Goal: Task Accomplishment & Management: Use online tool/utility

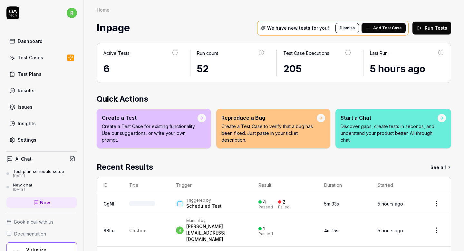
click at [436, 27] on button "Run Tests" at bounding box center [432, 28] width 39 height 13
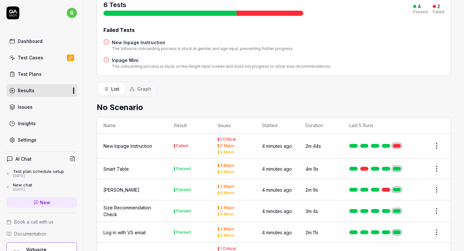
scroll to position [96, 0]
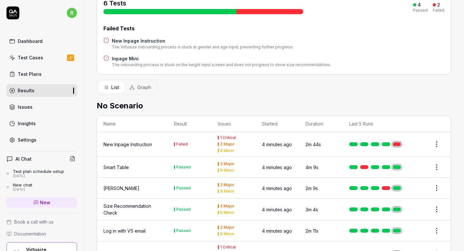
click at [141, 141] on div "New Inpage Instruction" at bounding box center [127, 144] width 49 height 7
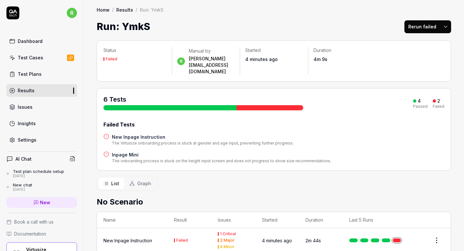
click at [180, 133] on h4 "New Inpage Instruction" at bounding box center [203, 136] width 182 height 7
click at [142, 133] on h4 "New Inpage Instruction" at bounding box center [203, 136] width 182 height 7
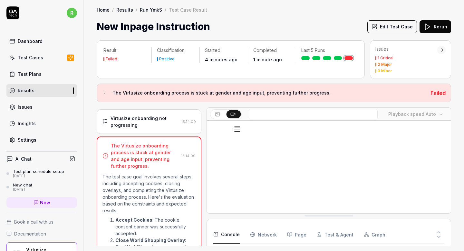
scroll to position [377, 0]
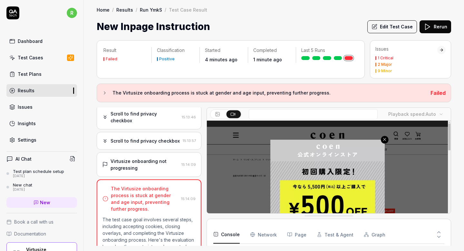
click at [165, 158] on div "Virtusize onboarding not progressing" at bounding box center [145, 165] width 68 height 14
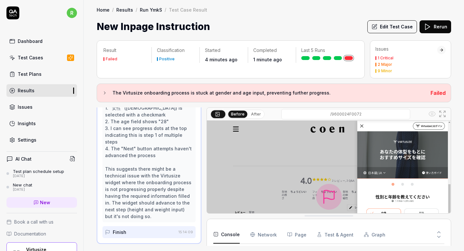
scroll to position [488, 0]
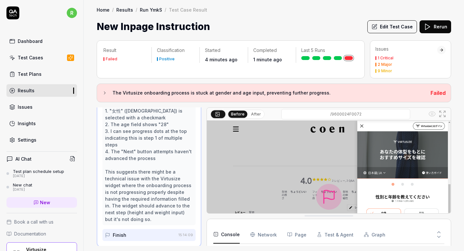
click at [441, 114] on icon at bounding box center [443, 114] width 8 height 8
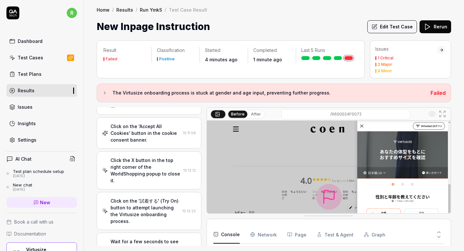
scroll to position [0, 0]
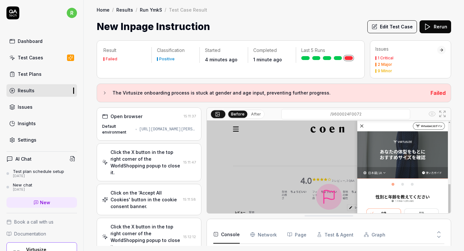
click at [143, 168] on div "Click the X button in the top right corner of the WorldShopping popup to close …" at bounding box center [146, 162] width 70 height 27
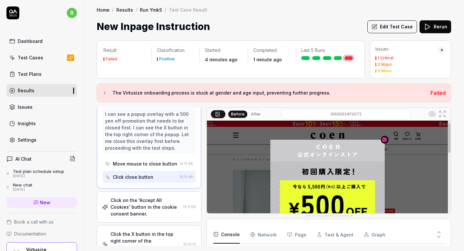
scroll to position [73, 0]
click at [145, 198] on div "Click on the 'Accept All Cookies' button in the cookie consent banner." at bounding box center [146, 206] width 70 height 20
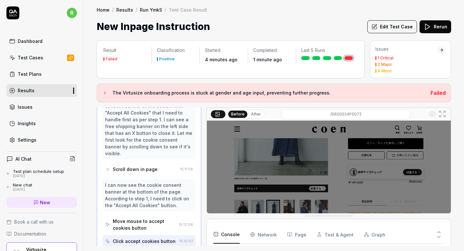
scroll to position [139, 0]
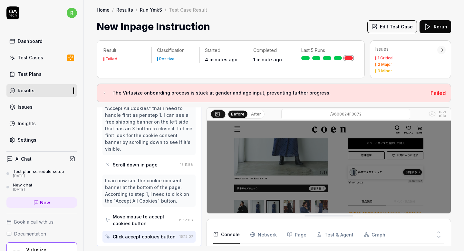
click at [149, 177] on div "I can now see the cookie consent banner at the bottom of the page. According to…" at bounding box center [149, 190] width 88 height 27
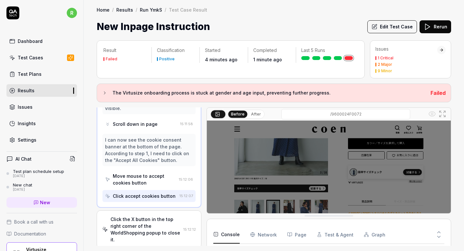
scroll to position [183, 0]
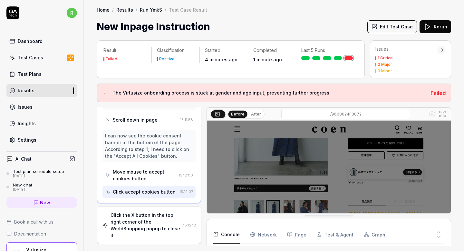
click at [143, 214] on div "Click the X button in the top right corner of the WorldShopping popup to close …" at bounding box center [146, 224] width 70 height 27
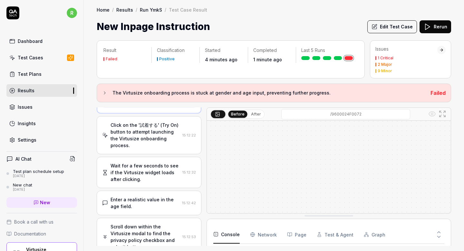
scroll to position [247, 0]
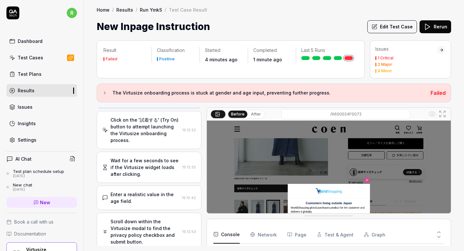
click at [169, 137] on div "Click on the '試着する' (Try On) button to attempt launching the Virtusize onboardi…" at bounding box center [149, 130] width 105 height 38
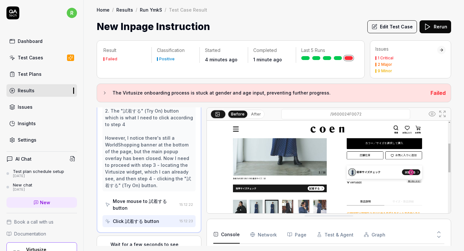
scroll to position [251, 0]
click at [143, 217] on div "Click 試着する button" at bounding box center [136, 220] width 46 height 7
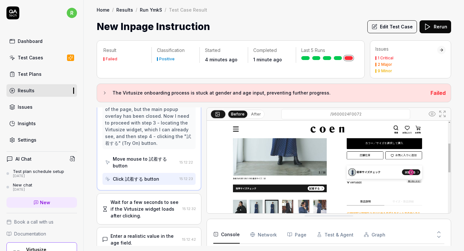
click at [143, 206] on div "Wait for a few seconds to see if the Virtusize widget loads after clicking. 15:…" at bounding box center [149, 208] width 105 height 31
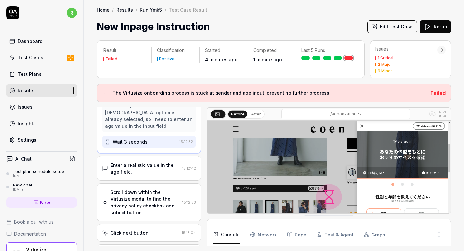
scroll to position [366, 0]
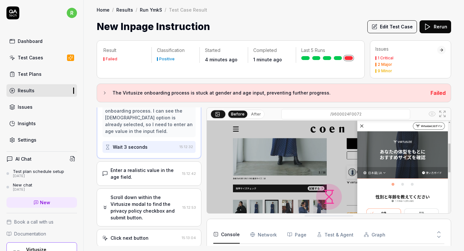
click at [148, 194] on div "Scroll down within the Virtusize modal to find the privacy policy checkbox and …" at bounding box center [145, 207] width 69 height 27
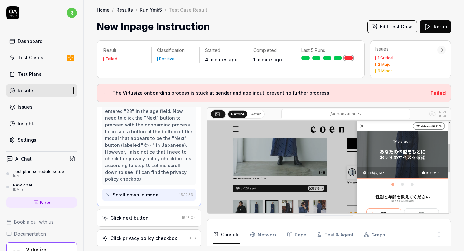
scroll to position [299, 0]
click at [406, 21] on button "Edit Test Case" at bounding box center [392, 26] width 50 height 13
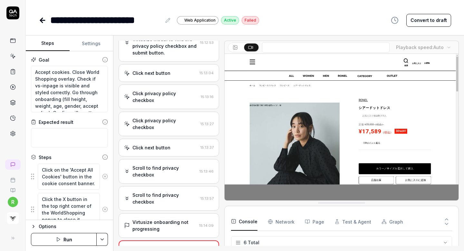
scroll to position [246, 0]
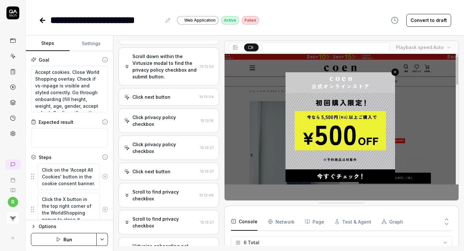
click at [154, 141] on div "Click privacy policy checkbox 15:13:27" at bounding box center [169, 147] width 101 height 24
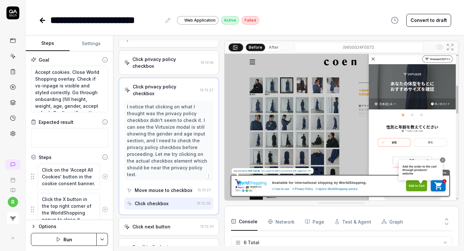
scroll to position [304, 0]
click at [145, 217] on div "Click next button 15:13:37" at bounding box center [169, 226] width 101 height 18
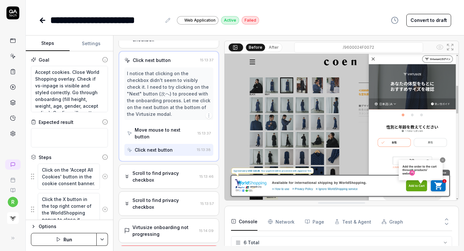
scroll to position [358, 0]
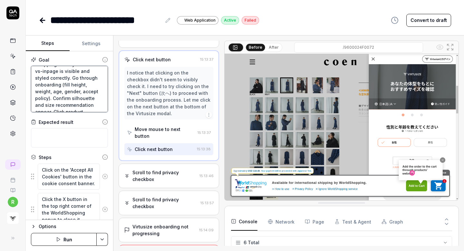
click at [98, 91] on textarea "Accept cookies. Close World Shopping overlay. Check if vs-inpage is visible and…" at bounding box center [69, 89] width 77 height 46
type textarea "*"
type textarea "Accept cookies. Close World Shopping overlay. Check if vs-inpage is visible and…"
type textarea "*"
type textarea "Accept cookies. Close World Shopping overlay. Check if vs-inpage is visible and…"
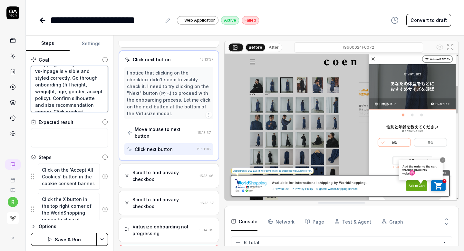
type textarea "*"
type textarea "Accept cookies. Close World Shopping overlay. Check if vs-inpage is visible and…"
type textarea "*"
type textarea "Accept cookies. Close World Shopping overlay. Check if vs-inpage is visible and…"
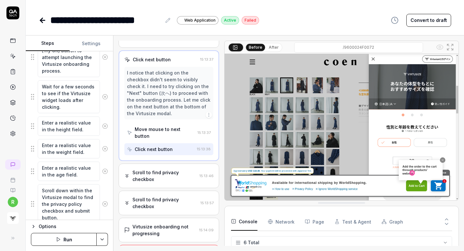
scroll to position [221, 0]
click at [42, 226] on div "Options" at bounding box center [73, 226] width 69 height 8
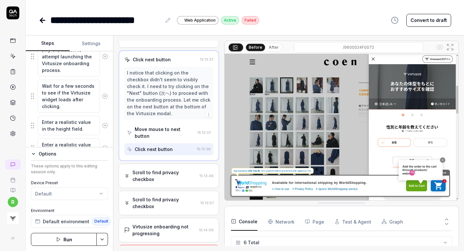
click at [44, 151] on div "Options" at bounding box center [73, 154] width 69 height 8
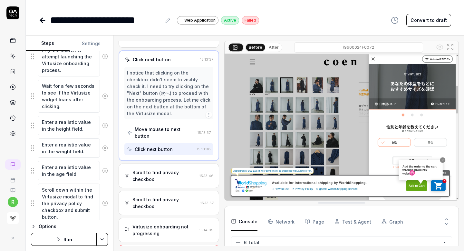
scroll to position [245, 0]
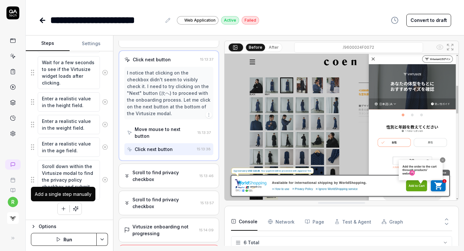
click at [62, 210] on icon "button" at bounding box center [64, 209] width 6 height 6
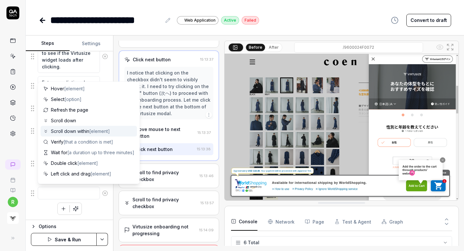
scroll to position [63, 0]
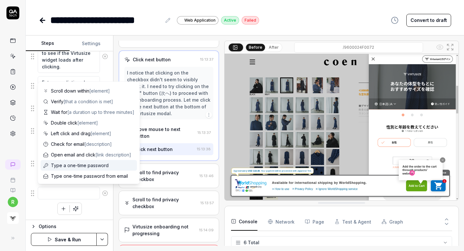
click at [28, 206] on div "Goal Accept cookies. Close World Shopping overlay. Check if vs-inpage is visibl…" at bounding box center [69, 135] width 87 height 169
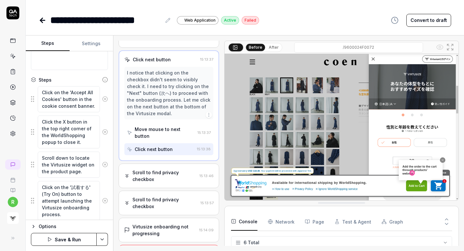
scroll to position [78, 0]
click at [57, 134] on textarea "Click the X button in the top right corner of the WorldShopping popup to close …" at bounding box center [69, 131] width 62 height 33
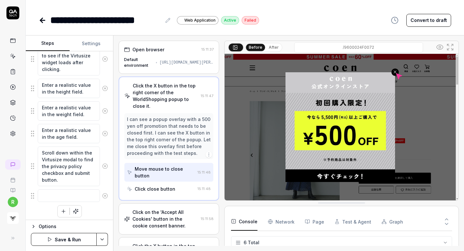
scroll to position [261, 0]
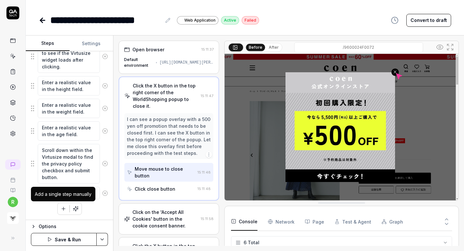
click at [59, 207] on button "button" at bounding box center [64, 209] width 12 height 12
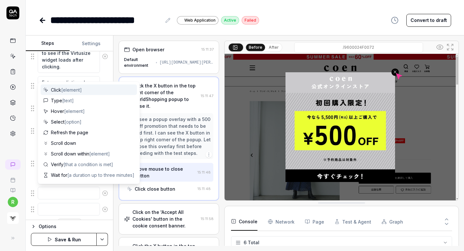
scroll to position [277, 0]
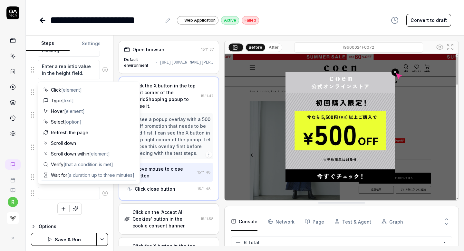
click at [64, 192] on textarea at bounding box center [69, 193] width 62 height 13
type textarea "*"
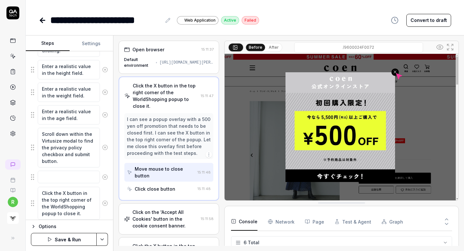
type textarea "Click the X button in the top right corner of the WorldShopping popup to close …"
click at [104, 177] on icon at bounding box center [105, 177] width 2 height 2
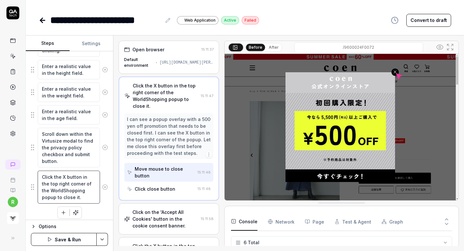
click at [73, 179] on textarea "Click the X button in the top right corner of the WorldShopping popup to close …" at bounding box center [69, 187] width 62 height 33
click at [42, 186] on textarea "Click the X button in the top right corner of the WorldShopping popup to close …" at bounding box center [69, 187] width 62 height 33
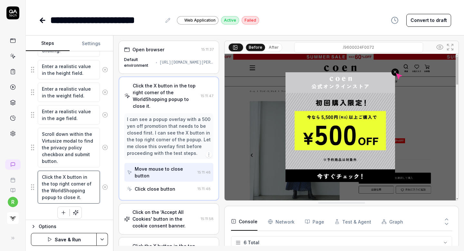
type textarea "*"
type textarea "Click the X button in the b right corner of the WorldShopping popup to close it."
type textarea "*"
type textarea "Click the X button in the bo right corner of the WorldShopping popup to close i…"
type textarea "*"
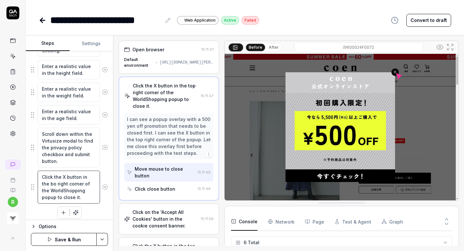
type textarea "Click the X button in the bot right corner of the WorldShopping popup to close …"
type textarea "*"
type textarea "Click the X button in the [PERSON_NAME] right corner of the WorldShopping popup…"
type textarea "*"
type textarea "Click the X button in the bot right corner of the WorldShopping popup to close …"
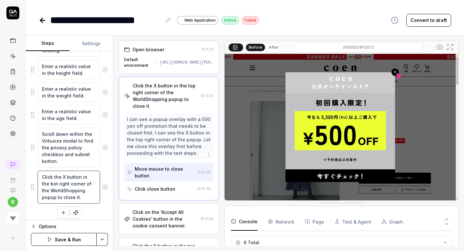
type textarea "*"
type textarea "Click the X button in the bo right corner of the WorldShopping popup to close i…"
type textarea "*"
type textarea "Click the X button in the b right corner of the WorldShopping popup to close it."
drag, startPoint x: 87, startPoint y: 184, endPoint x: 39, endPoint y: 184, distance: 47.4
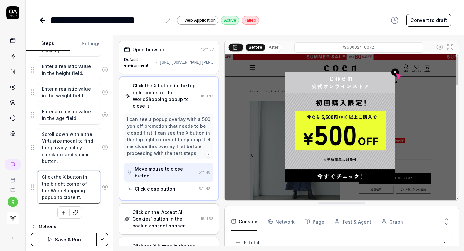
click at [39, 184] on textarea "Click the X button in the b right corner of the WorldShopping popup to close it." at bounding box center [69, 187] width 62 height 33
type textarea "*"
type textarea "Click the X button in the ]WorldShopping popup to close it."
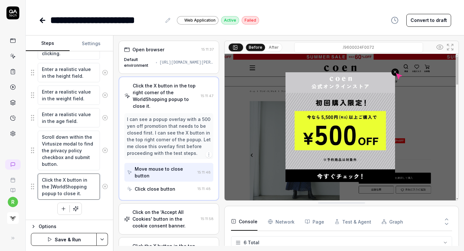
scroll to position [274, 0]
type textarea "*"
type textarea "Click the X button in the ]]WorldShopping popup to close it."
type textarea "*"
type textarea "Click the X button in the ]]]WorldShopping popup to close it."
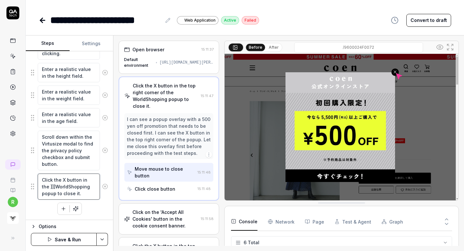
type textarea "*"
type textarea "Click the X button in the ]]]]WorldShopping popup to close it."
type textarea "*"
type textarea "Click the X button in the ]]]WorldShopping popup to close it."
type textarea "*"
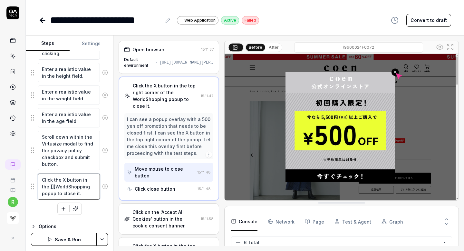
type textarea "Click the X button in the ]]WorldShopping popup to close it."
type textarea "*"
type textarea "Click the X button in the ]WorldShopping popup to close it."
type textarea "*"
type textarea "Click the X button in the WorldShopping popup to close it."
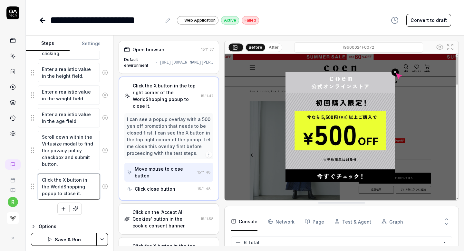
type textarea "*"
type textarea "Click the X button in theWorldShopping popup to close it."
type textarea "*"
type textarea "Click the X button in thWorldShopping popup to close it."
type textarea "*"
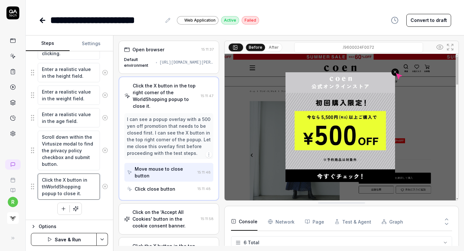
type textarea "Click the X button in tWorldShopping popup to close it."
type textarea "*"
type textarea "Click the X button in WorldShopping popup to close it."
type textarea "*"
type textarea "Click the X button inWorldShopping popup to close it."
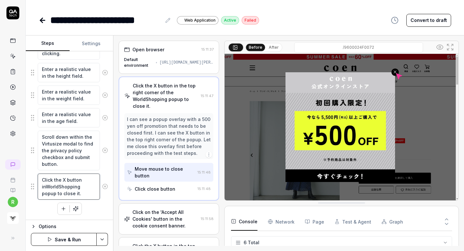
type textarea "*"
type textarea "Click the X button iWorldShopping popup to close it."
type textarea "*"
type textarea "Click the X button WorldShopping popup to close it."
type textarea "*"
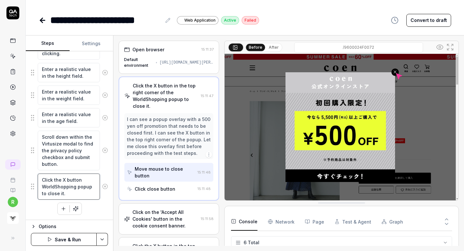
type textarea "Click the X buttonWorldShopping popup to close it."
type textarea "*"
type textarea "Click the X buttoWorldShopping popup to close it."
type textarea "*"
type textarea "Click the X buttonWorldShopping popup to close it."
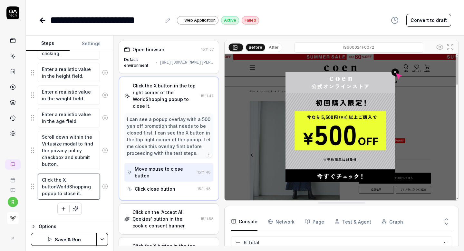
type textarea "*"
type textarea "Click the X button WorldShopping popup to close it."
type textarea "*"
type textarea "Click the X button iWorldShopping popup to close it."
type textarea "*"
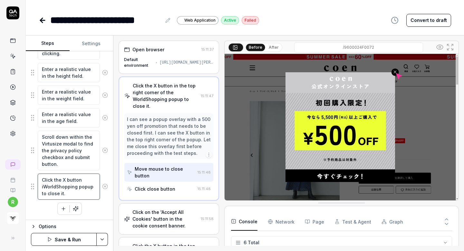
type textarea "Click the X button ifWorldShopping popup to close it."
type textarea "*"
type textarea "Click the X button if WorldShopping popup to close it."
click at [94, 185] on textarea "Click the X button if WorldShopping popup to close it." at bounding box center [69, 186] width 62 height 26
type textarea "*"
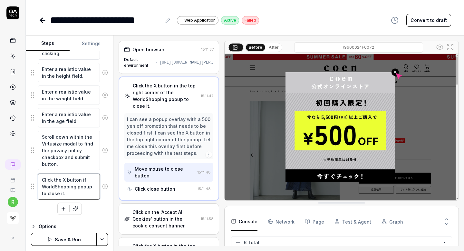
type textarea "Click the X button if WorldShopping popup rto close it."
type textarea "*"
type textarea "Click the X button if WorldShopping popup reto close it."
type textarea "*"
type textarea "Click the X button if WorldShopping popup re-to close it."
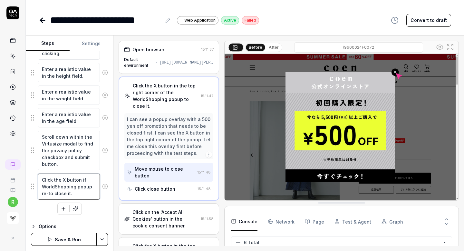
type textarea "*"
type textarea "Click the X button if WorldShopping popup re-ato close it."
type textarea "*"
type textarea "Click the X button if WorldShopping popup re-apto close it."
type textarea "*"
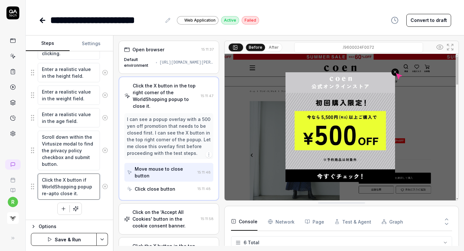
type textarea "Click the X button if WorldShopping popup re-appto close it."
type textarea "*"
type textarea "Click the X button if WorldShopping popup re-appeto close it."
type textarea "*"
type textarea "Click the X button if WorldShopping popup re-apperto close it."
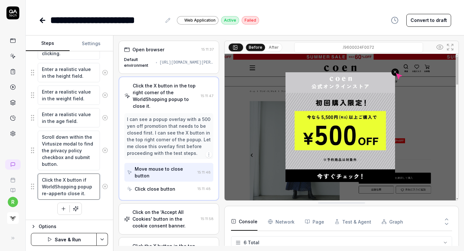
type textarea "*"
type textarea "Click the X button if WorldShopping popup re-appersto close it."
type textarea "*"
type textarea "Click the X button if WorldShopping popup re-apperto close it."
type textarea "*"
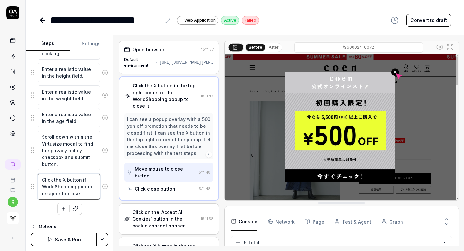
type textarea "Click the X button if WorldShopping popup re-appeto close it."
type textarea "*"
type textarea "Click the X button if WorldShopping popup re-appeato close it."
type textarea "*"
type textarea "Click the X button if WorldShopping popup re-appearto close it."
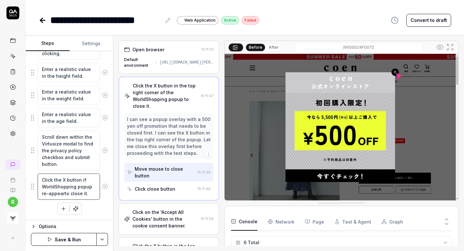
type textarea "*"
type textarea "Click the X button if WorldShopping popup re-appearsto close it."
type textarea "*"
type textarea "Click the X button if WorldShopping popup re-appears to close it."
drag, startPoint x: 91, startPoint y: 195, endPoint x: 67, endPoint y: 194, distance: 23.2
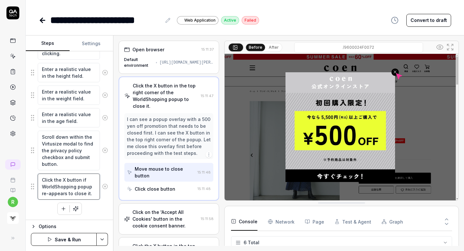
click at [67, 194] on textarea "Click the X button if WorldShopping popup re-appears to close it." at bounding box center [69, 186] width 62 height 26
type textarea "*"
type textarea "Click the X button if WorldShopping popup re-appears"
type textarea "*"
type textarea "Click the X button if WorldShopping popup re-appears"
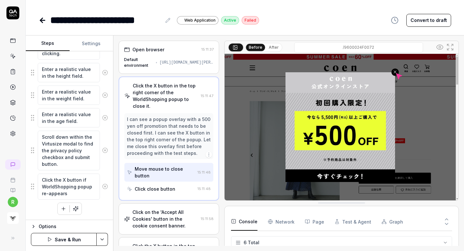
click at [91, 207] on div "Click on the 'Accept All Cookies' button in the cookie consent banner. Click th…" at bounding box center [69, 52] width 77 height 326
drag, startPoint x: 74, startPoint y: 184, endPoint x: 76, endPoint y: 123, distance: 60.9
click at [76, 123] on fieldset "Click on the 'Accept All Cookies' button in the cookie consent banner. Click th…" at bounding box center [69, 44] width 77 height 311
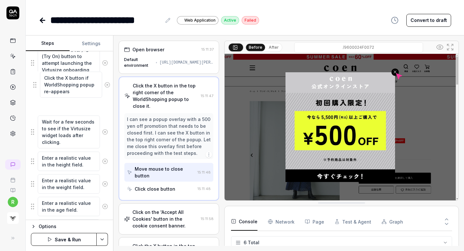
scroll to position [215, 0]
drag, startPoint x: 32, startPoint y: 184, endPoint x: 29, endPoint y: 92, distance: 92.6
click at [31, 92] on fieldset "Click on the 'Accept All Cookies' button in the cookie consent banner. Click th…" at bounding box center [69, 103] width 77 height 311
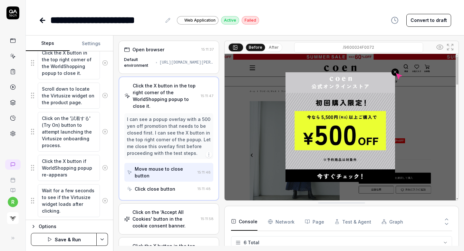
scroll to position [135, 0]
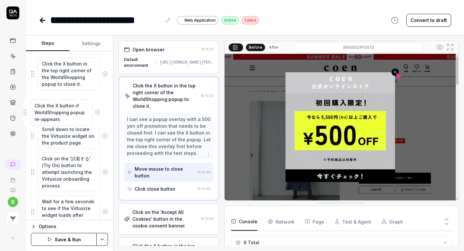
drag, startPoint x: 32, startPoint y: 178, endPoint x: 24, endPoint y: 104, distance: 73.6
click at [31, 104] on fieldset "Click on the 'Accept All Cookies' button in the cookie consent banner. Click th…" at bounding box center [69, 183] width 77 height 311
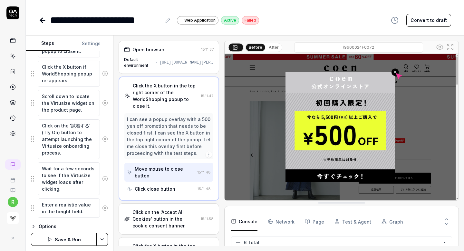
scroll to position [170, 0]
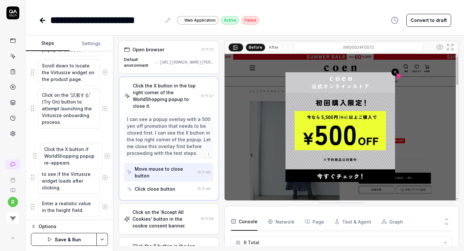
drag, startPoint x: 31, startPoint y: 71, endPoint x: 33, endPoint y: 155, distance: 83.5
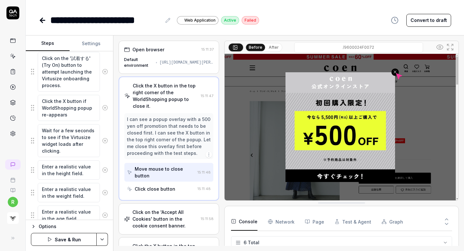
scroll to position [215, 0]
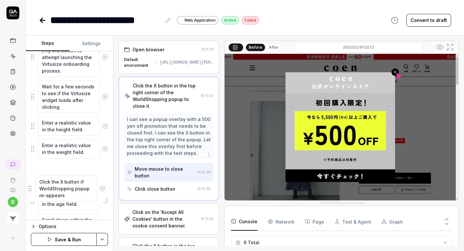
drag, startPoint x: 31, startPoint y: 99, endPoint x: 28, endPoint y: 187, distance: 88.4
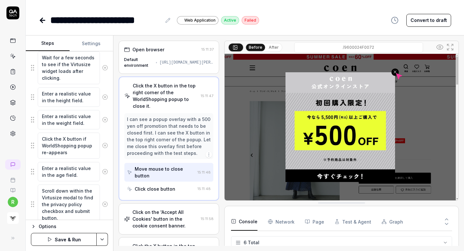
scroll to position [253, 0]
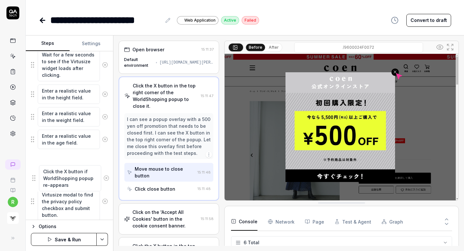
drag, startPoint x: 31, startPoint y: 142, endPoint x: 32, endPoint y: 179, distance: 36.4
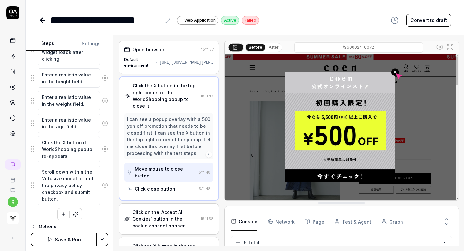
scroll to position [274, 0]
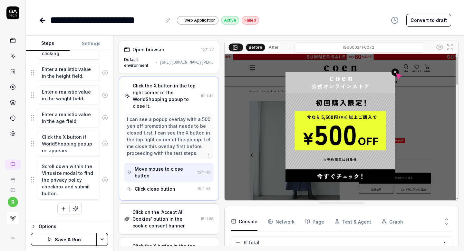
click at [67, 238] on button "Save & Run" at bounding box center [64, 239] width 66 height 13
type textarea "*"
click at [43, 18] on icon at bounding box center [41, 20] width 2 height 5
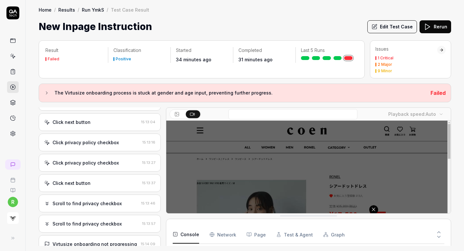
scroll to position [42, 0]
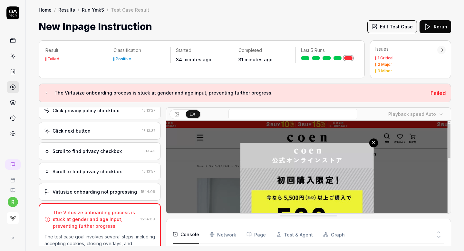
click at [82, 188] on div "Virtusize onboarding not progressing" at bounding box center [95, 191] width 84 height 7
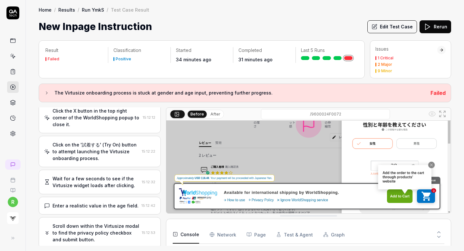
scroll to position [0, 0]
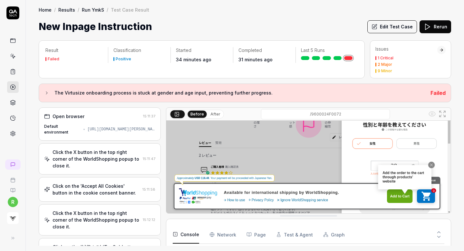
click at [401, 27] on button "Edit Test Case" at bounding box center [392, 26] width 50 height 13
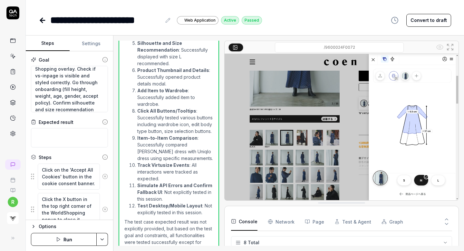
scroll to position [68, 0]
click at [93, 97] on textarea "Accept cookies. Close World Shopping overlay. Check if vs-inpage is visible and…" at bounding box center [69, 89] width 77 height 46
type textarea "*"
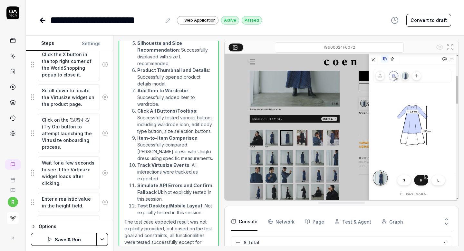
scroll to position [274, 0]
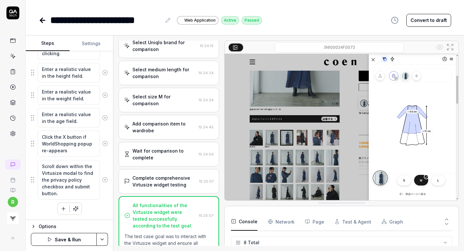
type textarea "Accept cookies. Close World Shopping overlay. Check if vs-inpage is visible and…"
click at [178, 147] on div "Wait for comparison to complete" at bounding box center [164, 154] width 64 height 14
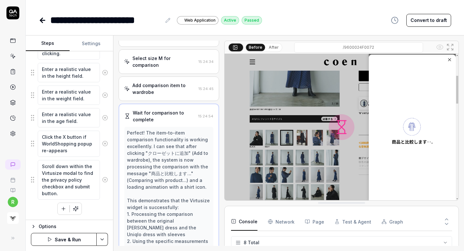
scroll to position [789, 0]
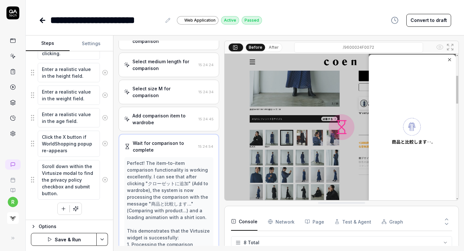
click at [177, 112] on div "Add comparison item to wardrobe" at bounding box center [164, 119] width 64 height 14
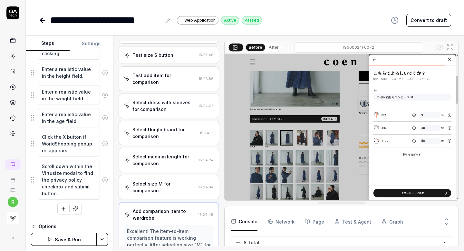
click at [177, 99] on div "Select dress with sleeves for comparison" at bounding box center [164, 106] width 64 height 14
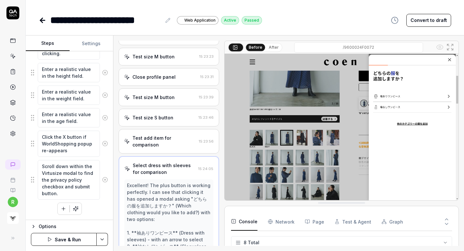
scroll to position [627, 0]
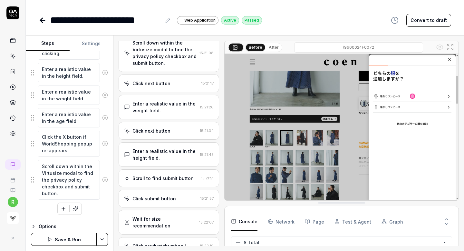
click at [164, 115] on div "Enter a realistic value in the weight field. 15:21:26" at bounding box center [169, 107] width 101 height 24
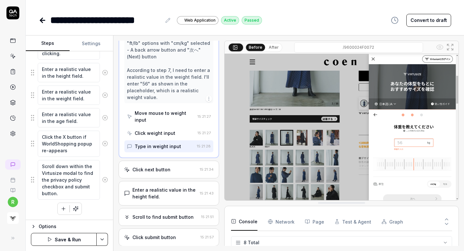
scroll to position [462, 0]
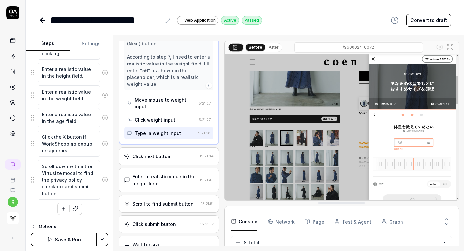
click at [148, 153] on div "Click next button" at bounding box center [151, 156] width 38 height 7
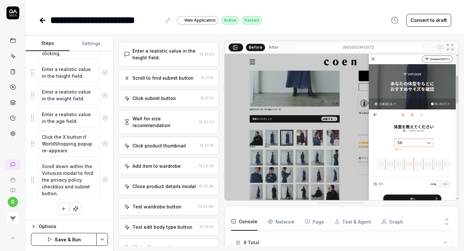
scroll to position [534, 0]
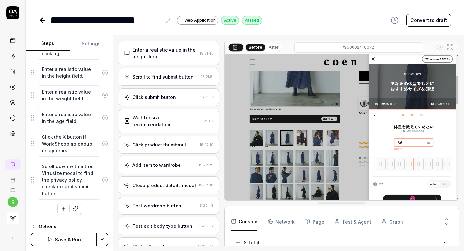
click at [179, 94] on div "Click submit button" at bounding box center [161, 97] width 74 height 7
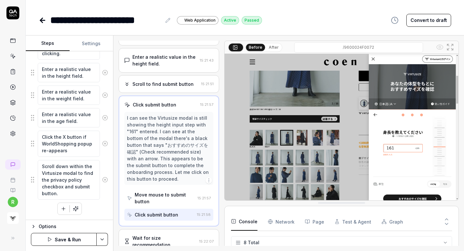
scroll to position [397, 0]
